Goal: Information Seeking & Learning: Learn about a topic

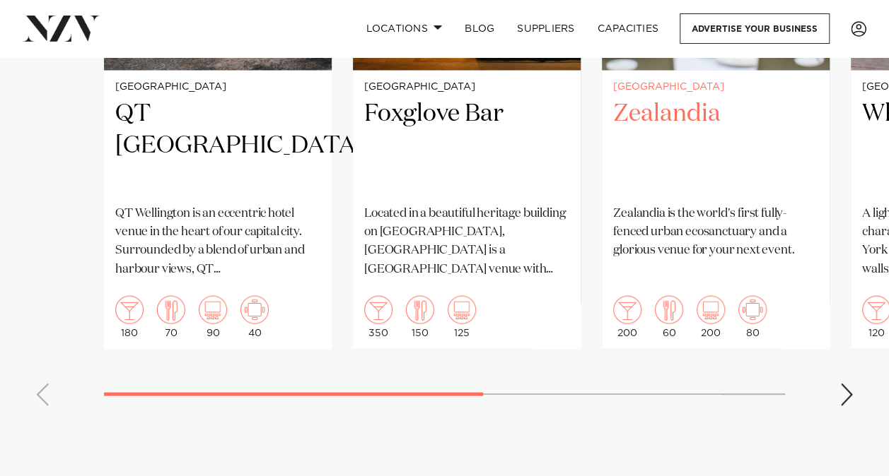
scroll to position [1248, 0]
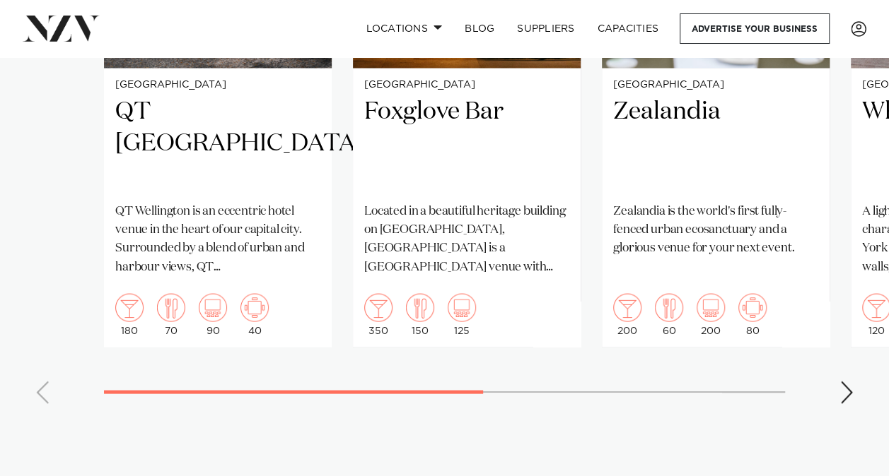
click at [840, 381] on div "Next slide" at bounding box center [846, 392] width 14 height 23
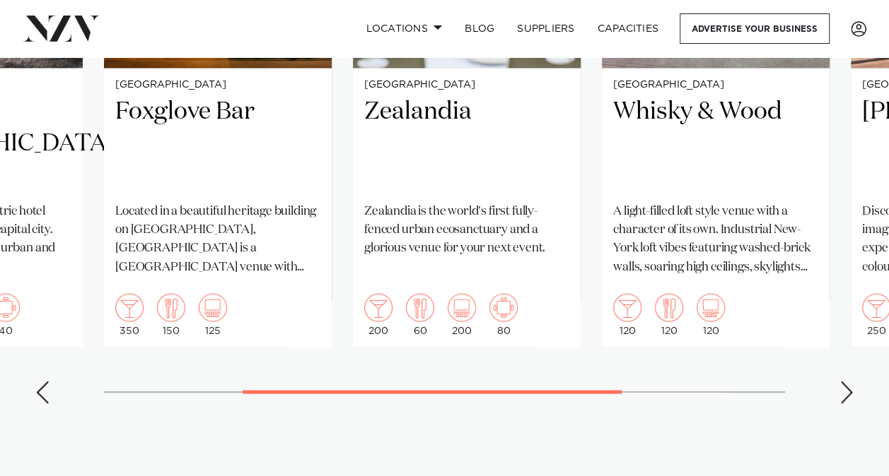
click at [840, 381] on div "Next slide" at bounding box center [846, 392] width 14 height 23
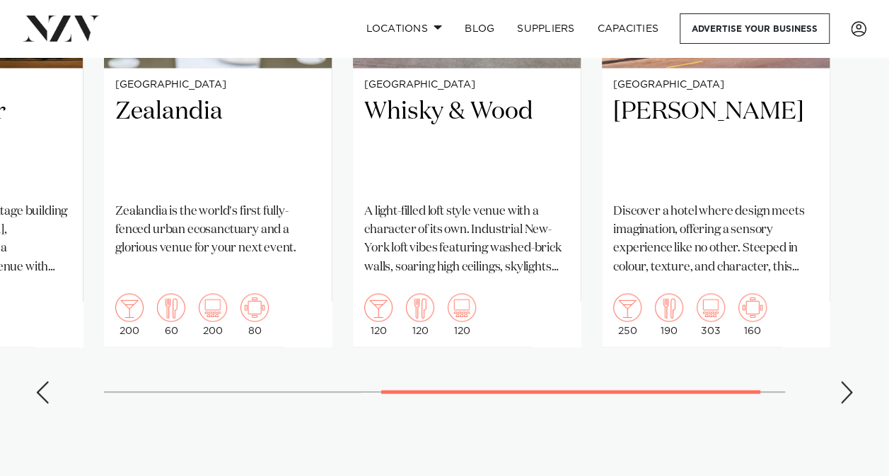
click at [840, 381] on div "Next slide" at bounding box center [846, 392] width 14 height 23
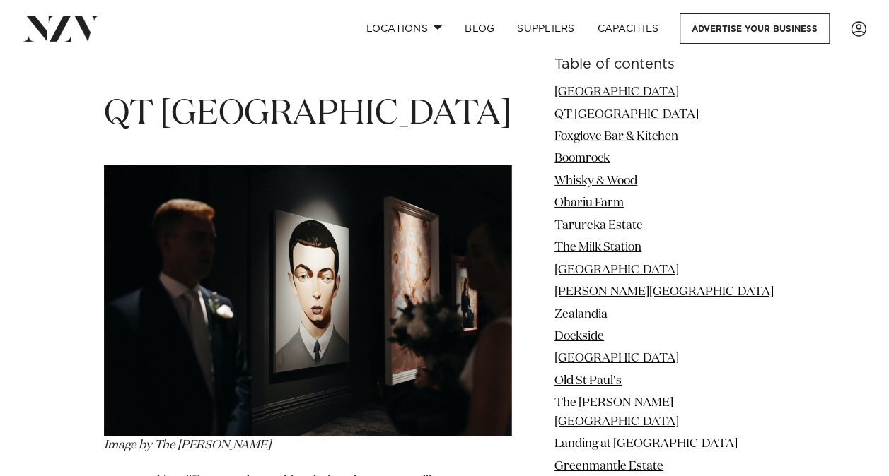
scroll to position [2297, 0]
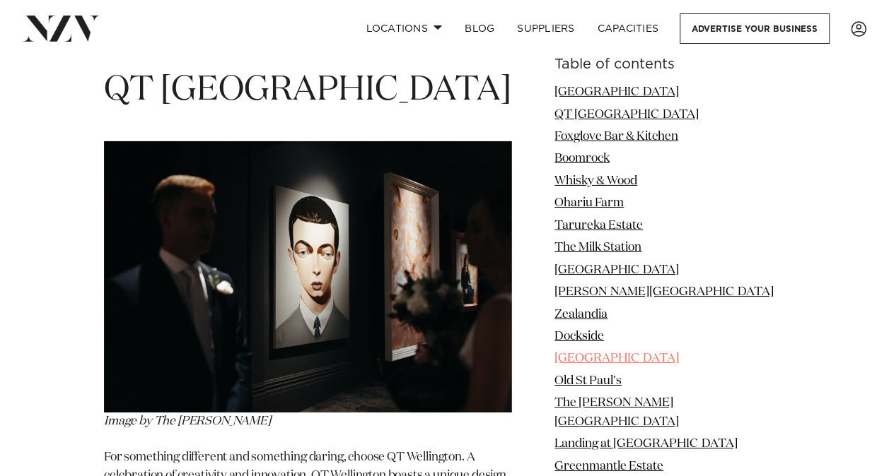
click at [638, 362] on link "[GEOGRAPHIC_DATA]" at bounding box center [616, 359] width 124 height 12
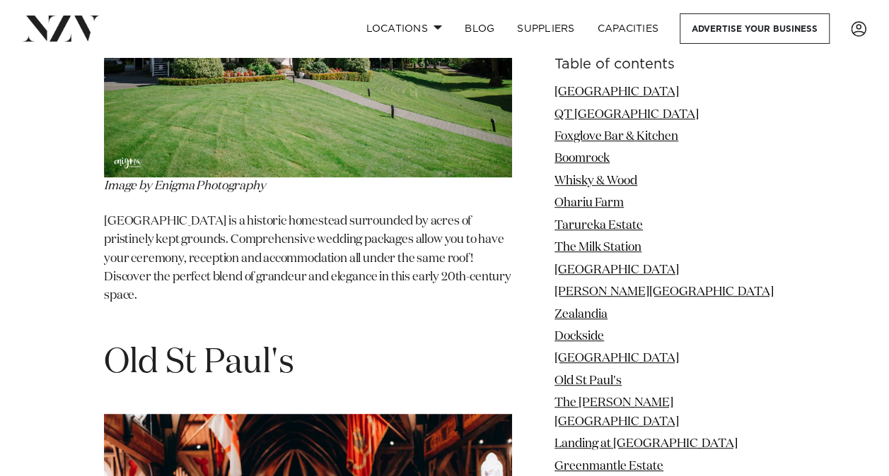
scroll to position [8299, 0]
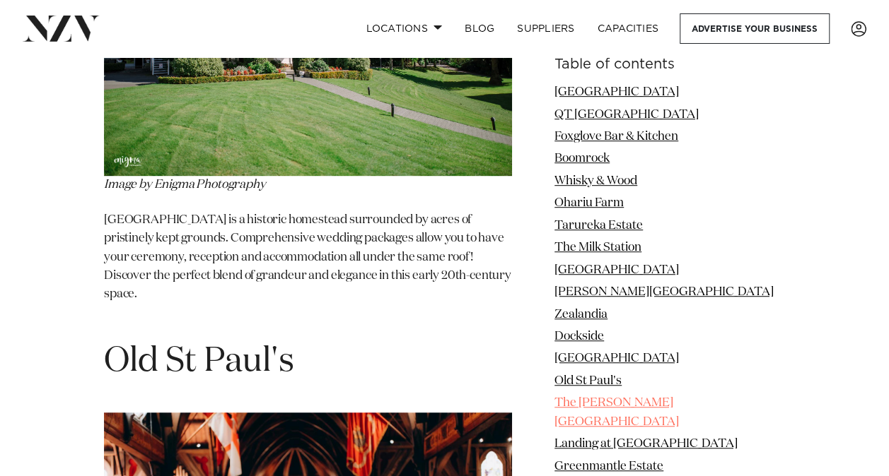
click at [626, 402] on link "The [PERSON_NAME][GEOGRAPHIC_DATA]" at bounding box center [616, 412] width 124 height 30
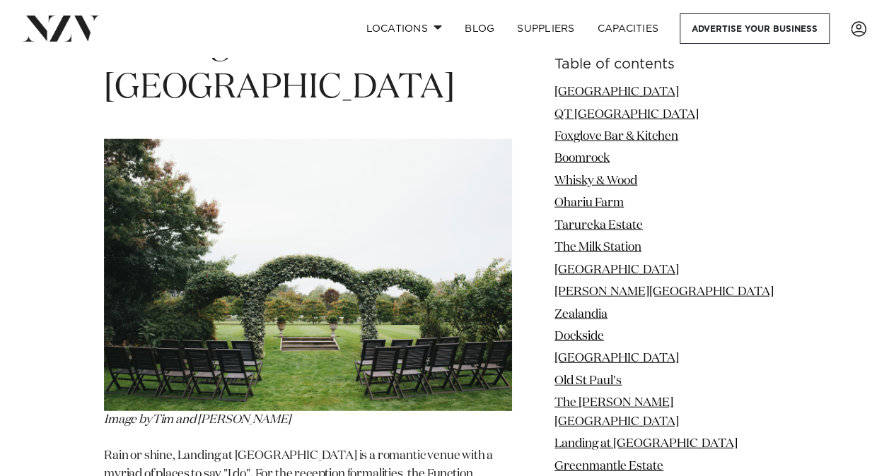
scroll to position [9656, 0]
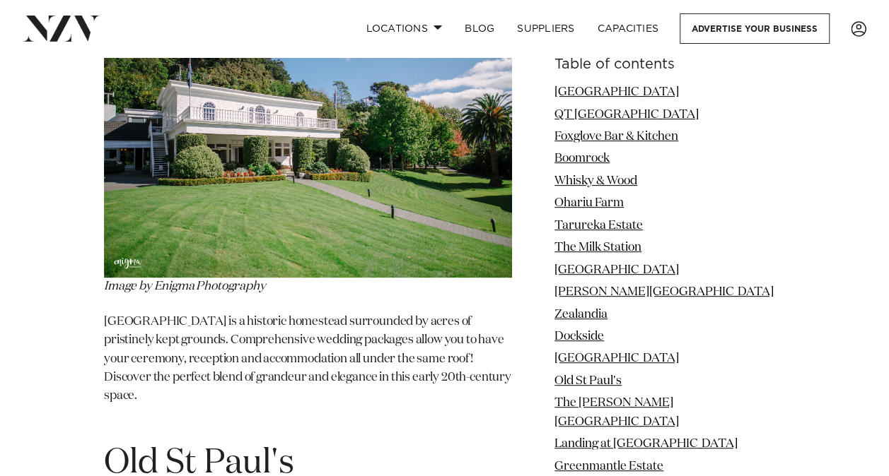
scroll to position [8111, 0]
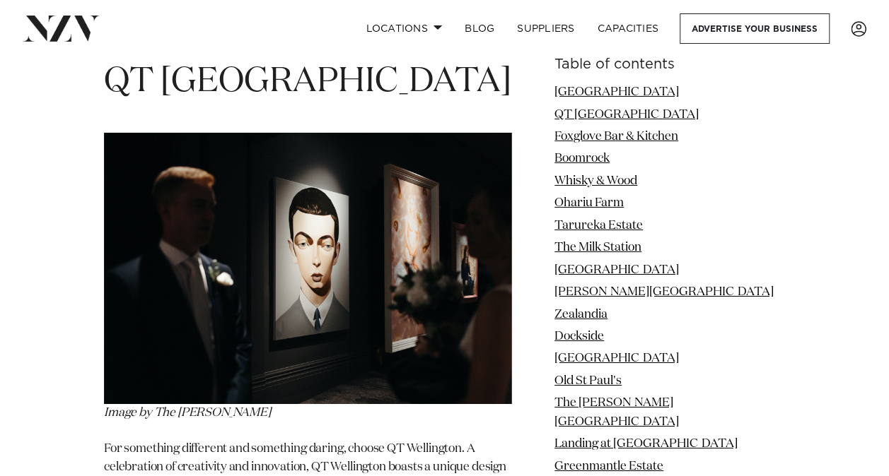
scroll to position [2297, 0]
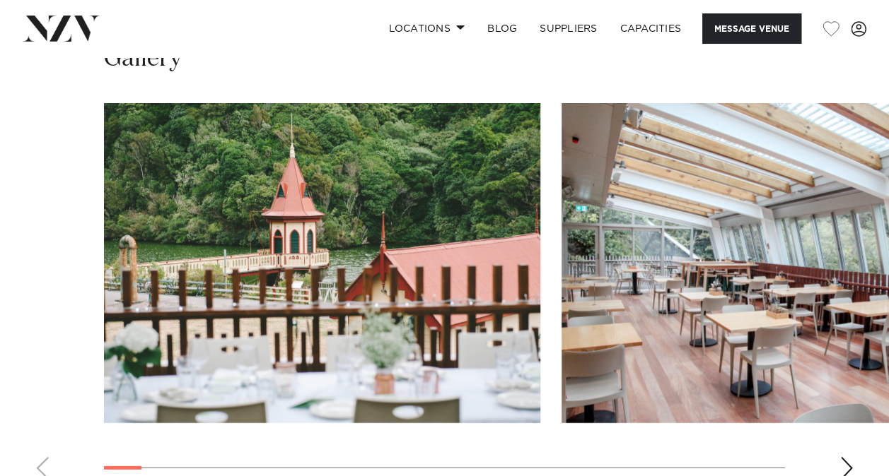
scroll to position [1781, 0]
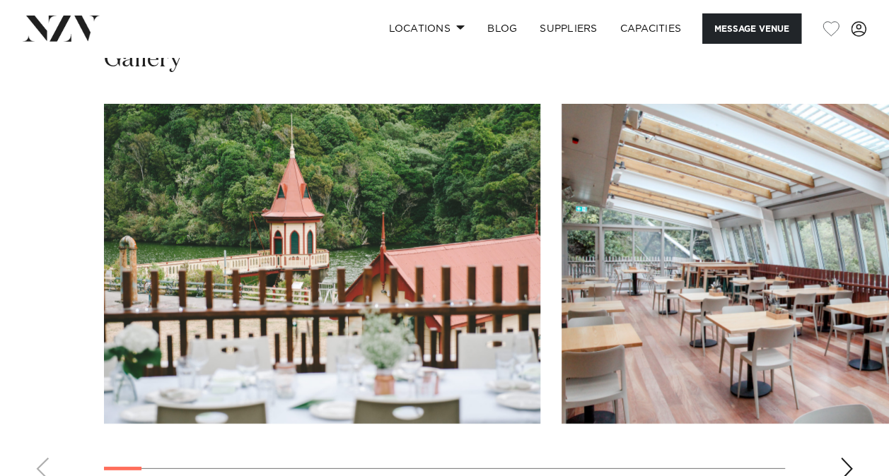
click at [849, 458] on div "Next slide" at bounding box center [846, 469] width 14 height 23
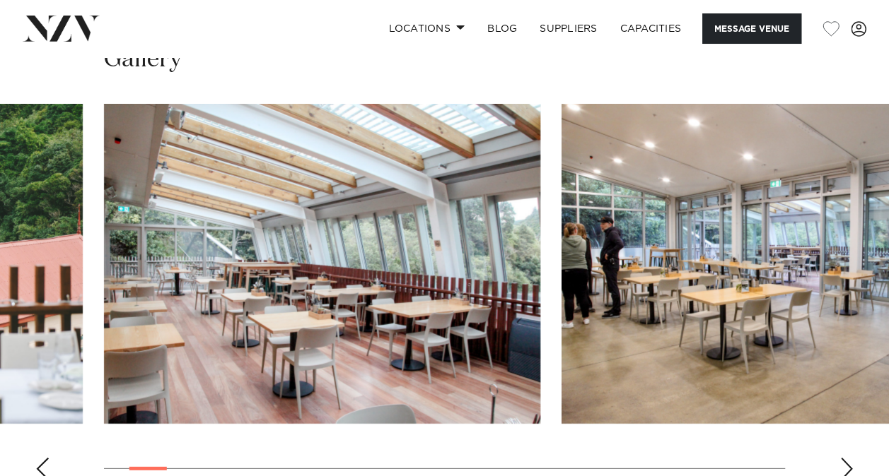
click at [849, 458] on div "Next slide" at bounding box center [846, 469] width 14 height 23
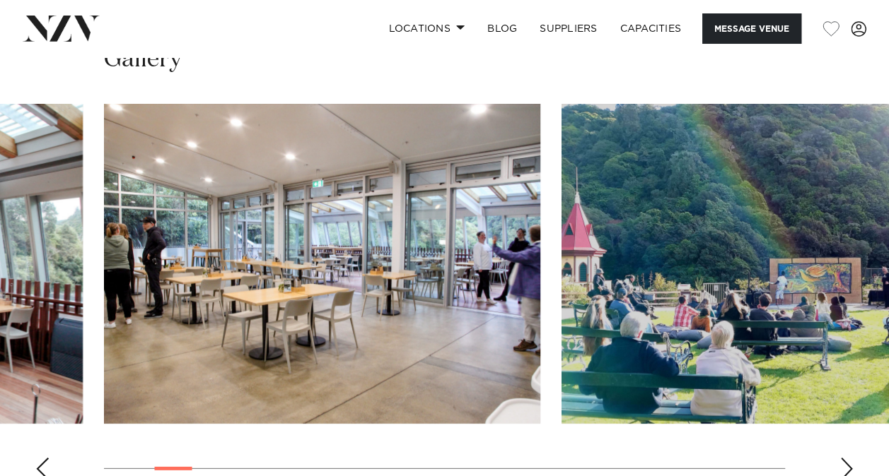
click at [849, 458] on div "Next slide" at bounding box center [846, 469] width 14 height 23
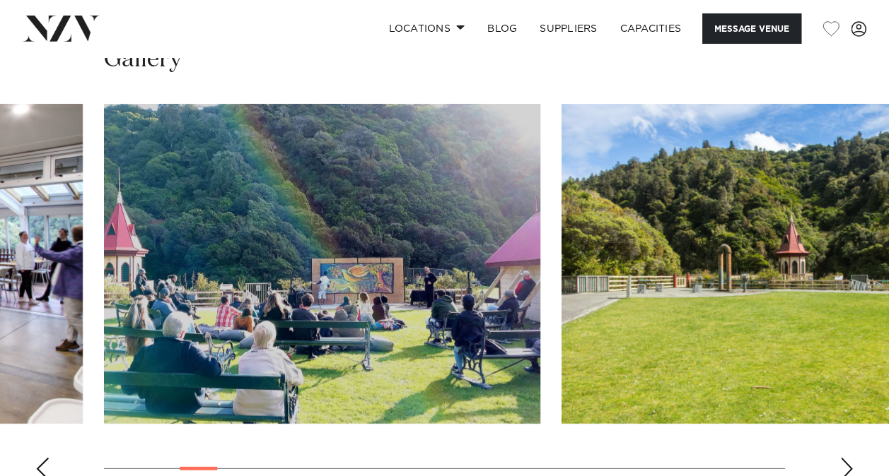
click at [849, 458] on div "Next slide" at bounding box center [846, 469] width 14 height 23
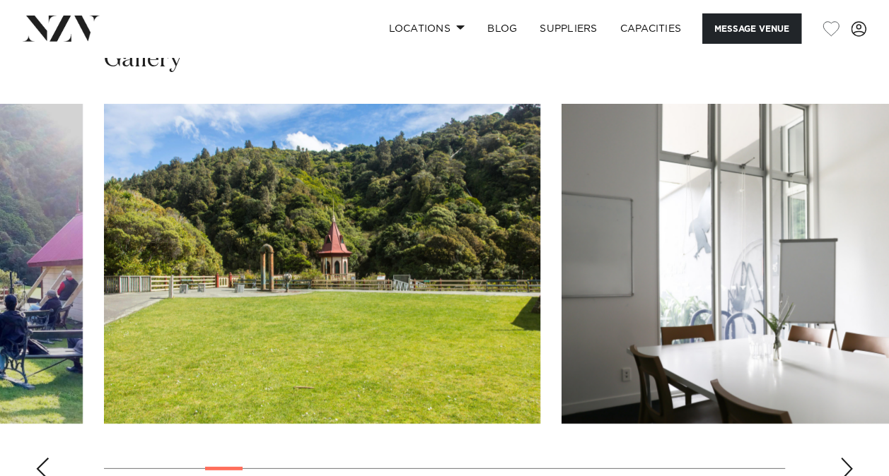
click at [849, 458] on div "Next slide" at bounding box center [846, 469] width 14 height 23
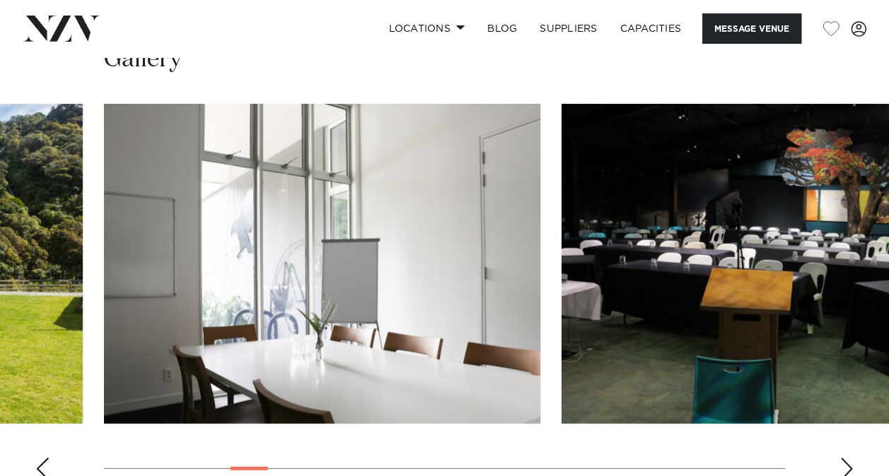
click at [849, 458] on div "Next slide" at bounding box center [846, 469] width 14 height 23
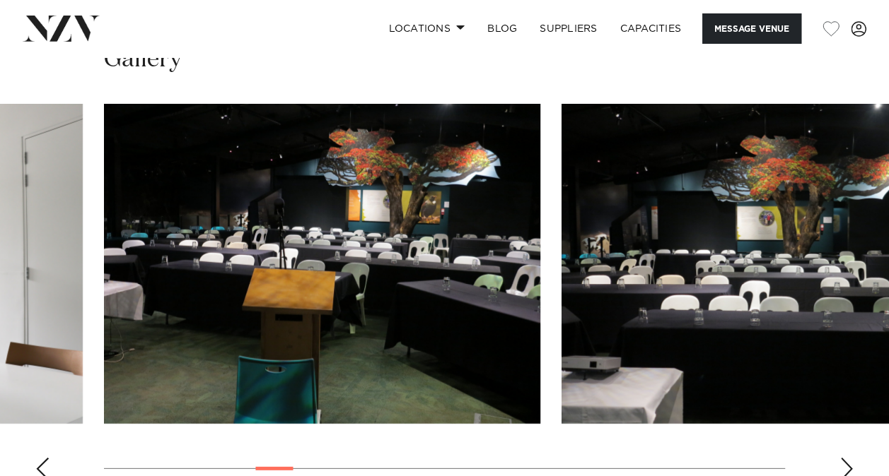
click at [849, 458] on div "Next slide" at bounding box center [846, 469] width 14 height 23
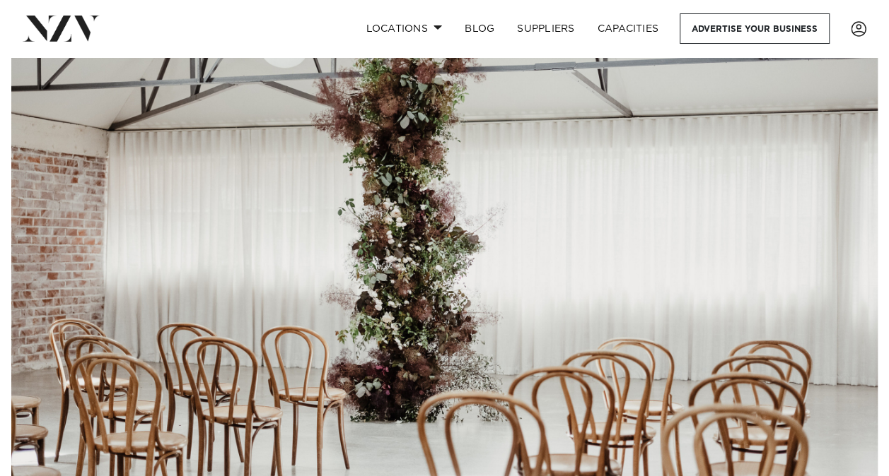
scroll to position [258, 0]
